Goal: Find contact information

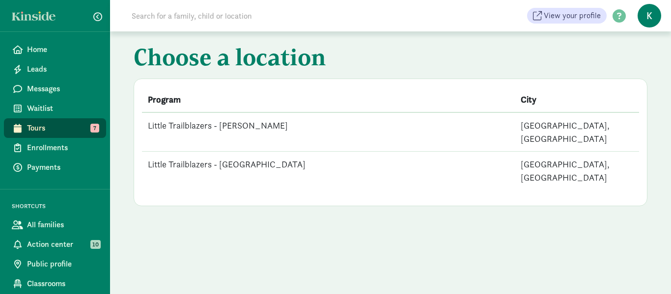
click at [247, 123] on td "Little Trailblazers - [PERSON_NAME]" at bounding box center [328, 132] width 373 height 39
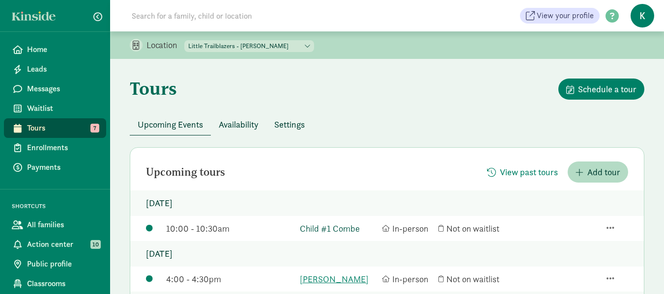
click at [329, 228] on link "Child #1 Combe" at bounding box center [338, 228] width 77 height 13
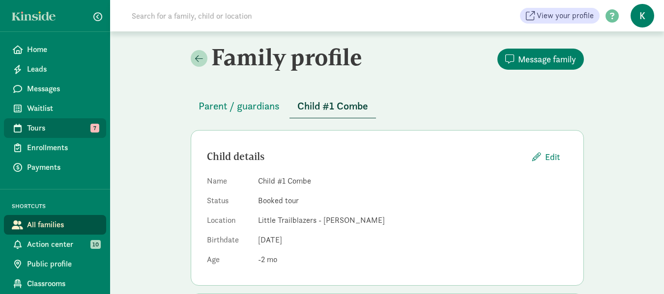
click at [51, 127] on span "Tours" at bounding box center [62, 128] width 71 height 12
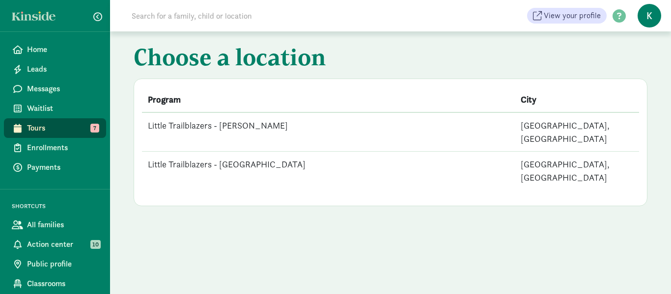
click at [257, 125] on td "Little Trailblazers - [PERSON_NAME]" at bounding box center [328, 132] width 373 height 39
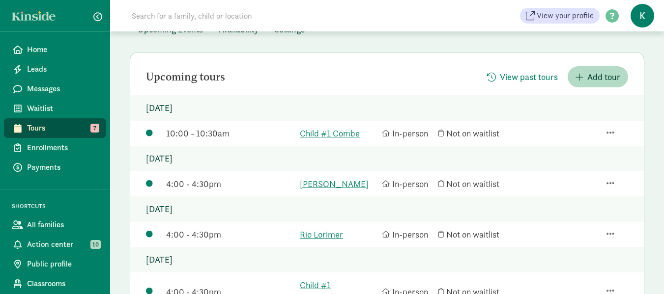
scroll to position [103, 0]
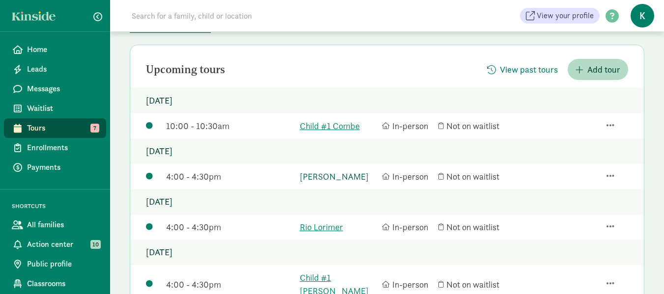
click at [312, 177] on link "[PERSON_NAME]" at bounding box center [338, 176] width 77 height 13
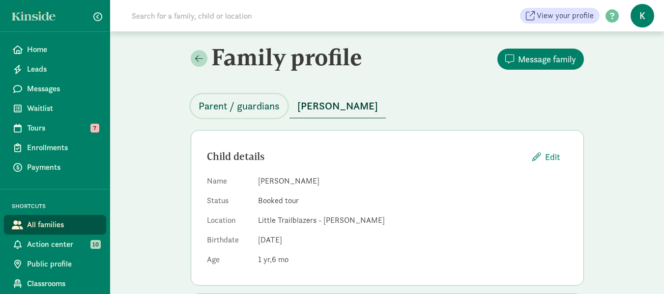
click at [246, 110] on span "Parent / guardians" at bounding box center [239, 106] width 81 height 16
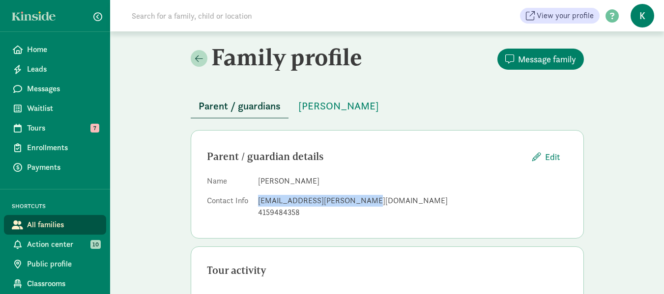
drag, startPoint x: 358, startPoint y: 202, endPoint x: 257, endPoint y: 201, distance: 101.2
click at [257, 201] on dl "Name Wen Zhang Contact Info wen.allison.zhang@gmail.com 4159484358" at bounding box center [387, 198] width 361 height 47
copy div "wen.allison.zhang@gmail.com"
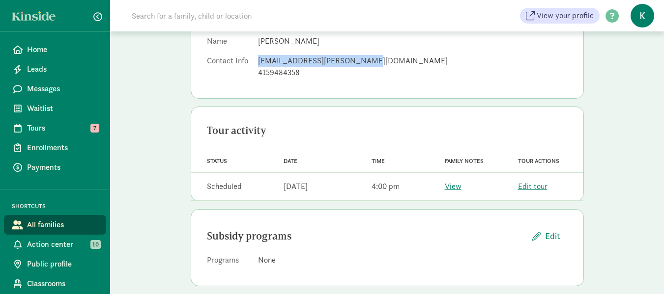
scroll to position [144, 0]
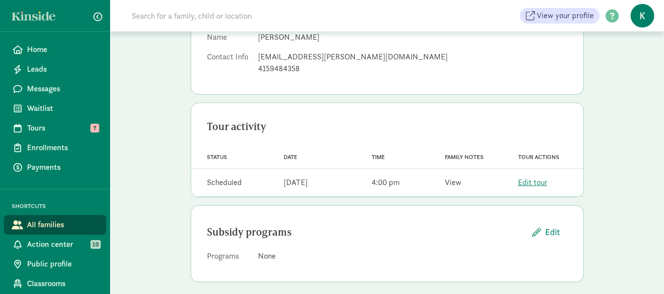
click at [457, 183] on link "View" at bounding box center [453, 182] width 17 height 10
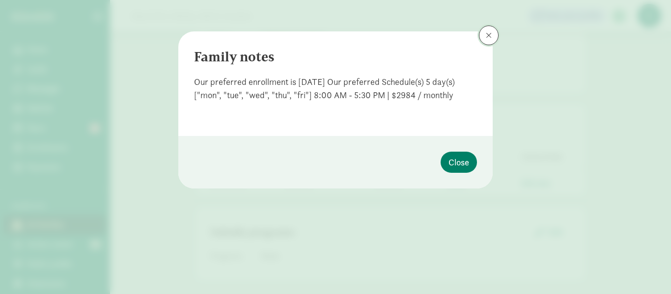
click at [487, 40] on button at bounding box center [489, 36] width 20 height 20
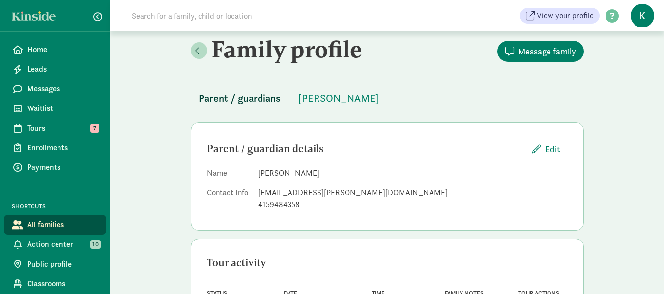
scroll to position [4, 0]
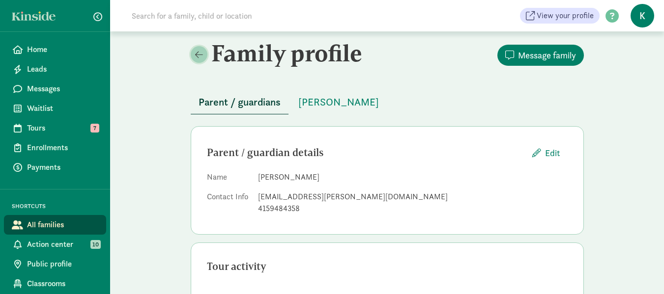
click at [202, 56] on span at bounding box center [199, 54] width 8 height 9
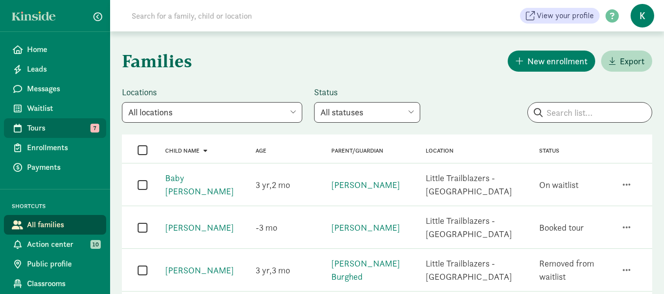
click at [39, 127] on span "Tours" at bounding box center [62, 128] width 71 height 12
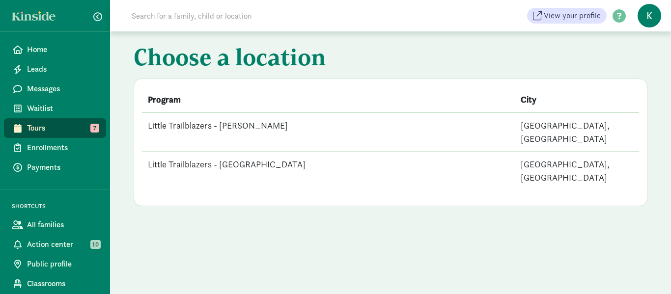
click at [231, 122] on td "Little Trailblazers - [PERSON_NAME]" at bounding box center [328, 132] width 373 height 39
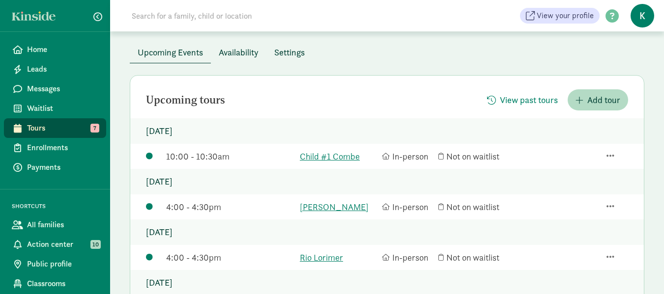
scroll to position [73, 0]
click at [320, 254] on link "Rio Lorimer" at bounding box center [338, 256] width 77 height 13
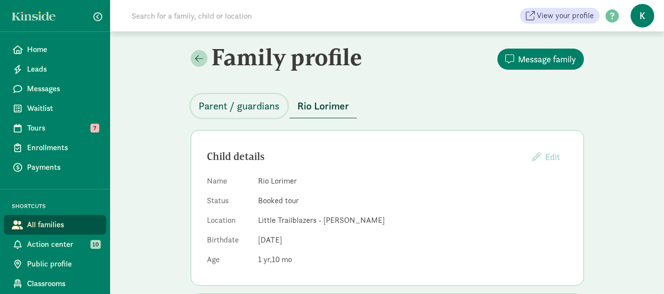
click at [251, 105] on span "Parent / guardians" at bounding box center [239, 106] width 81 height 16
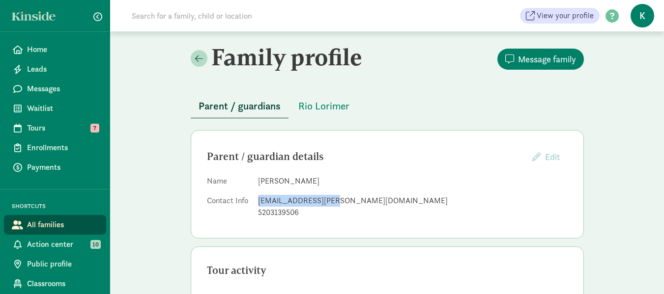
drag, startPoint x: 329, startPoint y: 202, endPoint x: 257, endPoint y: 200, distance: 71.8
click at [258, 200] on div "[EMAIL_ADDRESS][PERSON_NAME][DOMAIN_NAME]" at bounding box center [413, 201] width 310 height 12
copy div "[EMAIL_ADDRESS][PERSON_NAME][DOMAIN_NAME]"
click at [255, 108] on span "Parent / guardians" at bounding box center [240, 106] width 82 height 16
click at [278, 183] on dd "Lesley Sykes" at bounding box center [413, 181] width 310 height 12
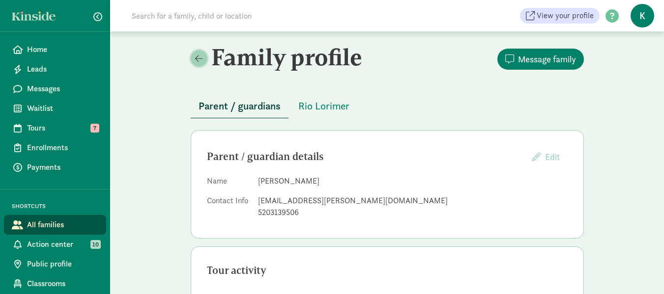
click at [198, 58] on span at bounding box center [199, 58] width 8 height 9
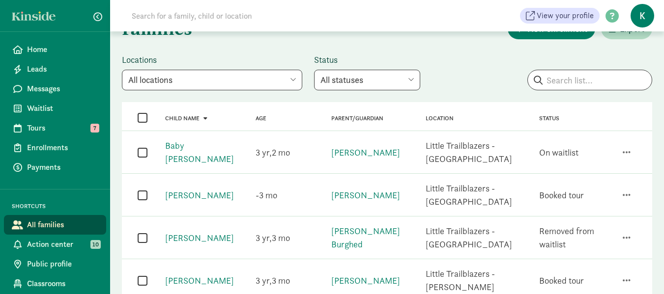
scroll to position [36, 0]
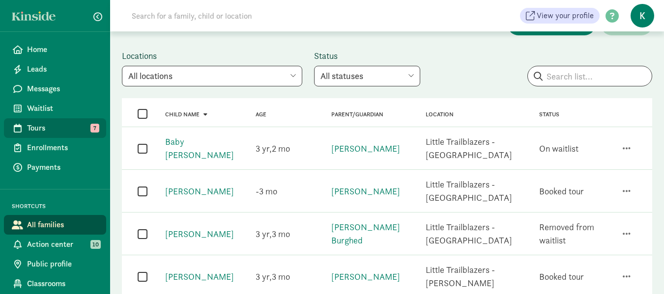
click at [46, 126] on span "Tours" at bounding box center [62, 128] width 71 height 12
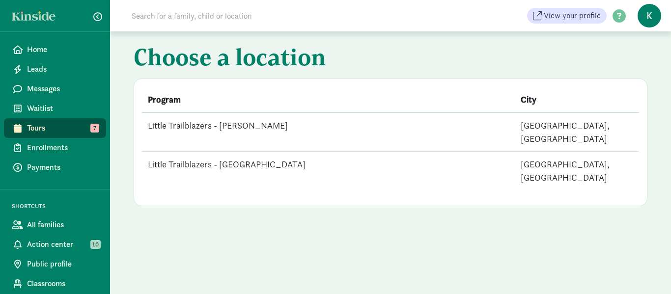
click at [257, 126] on td "Little Trailblazers - [PERSON_NAME]" at bounding box center [328, 132] width 373 height 39
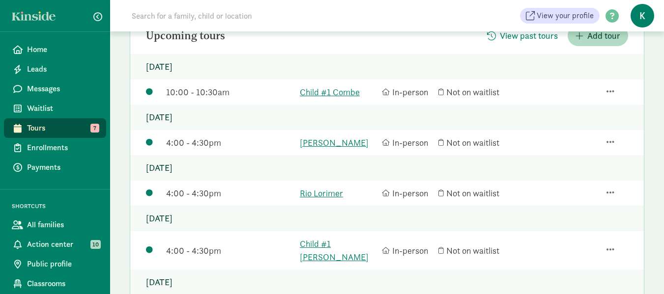
scroll to position [150, 0]
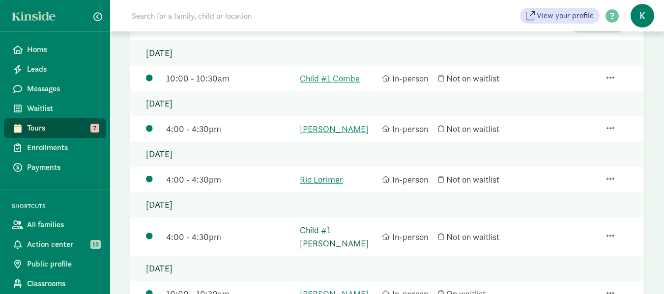
click at [348, 229] on link "Child #1 [PERSON_NAME]" at bounding box center [338, 237] width 77 height 27
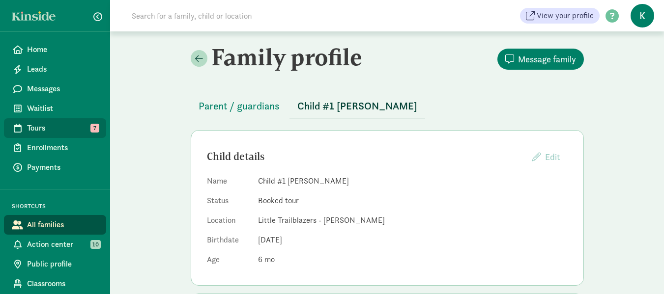
click at [48, 125] on span "Tours" at bounding box center [62, 128] width 71 height 12
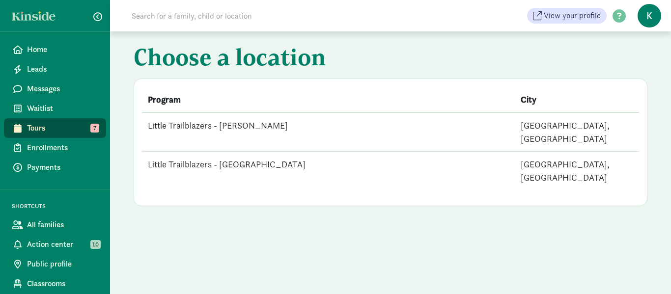
click at [240, 127] on td "Little Trailblazers - [PERSON_NAME]" at bounding box center [328, 132] width 373 height 39
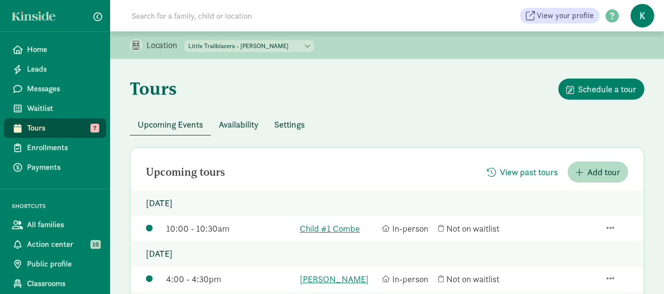
click at [50, 123] on span "Tours" at bounding box center [62, 128] width 71 height 12
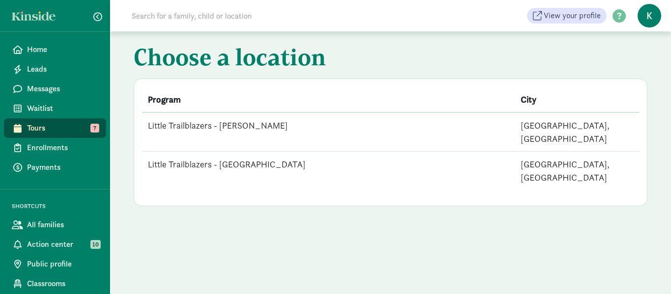
click at [252, 152] on td "Little Trailblazers - [GEOGRAPHIC_DATA]" at bounding box center [328, 171] width 373 height 39
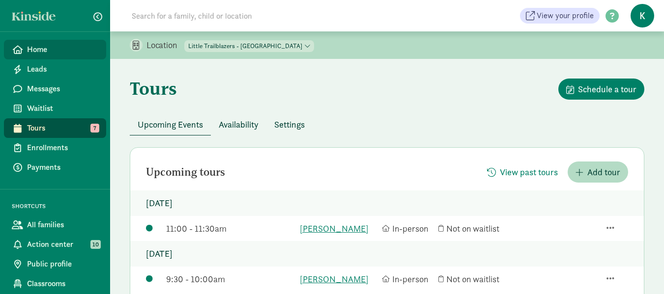
click at [45, 48] on span "Home" at bounding box center [62, 50] width 71 height 12
